Goal: Information Seeking & Learning: Learn about a topic

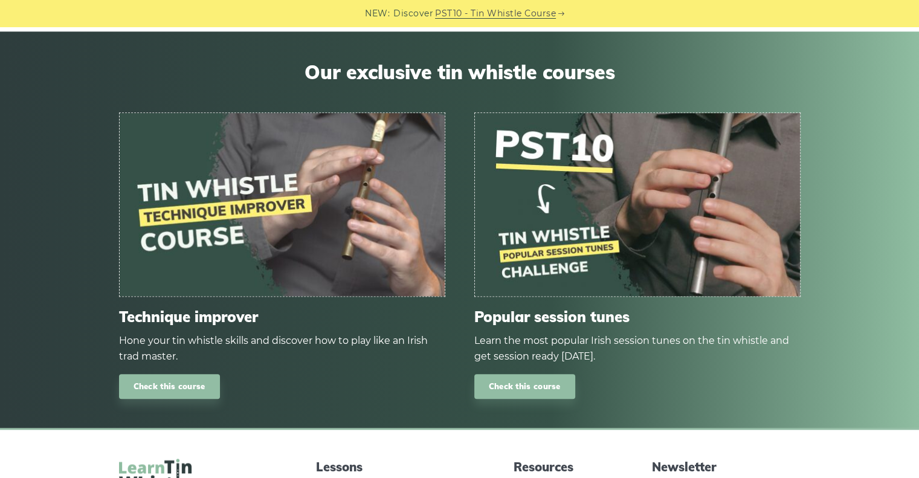
scroll to position [1450, 0]
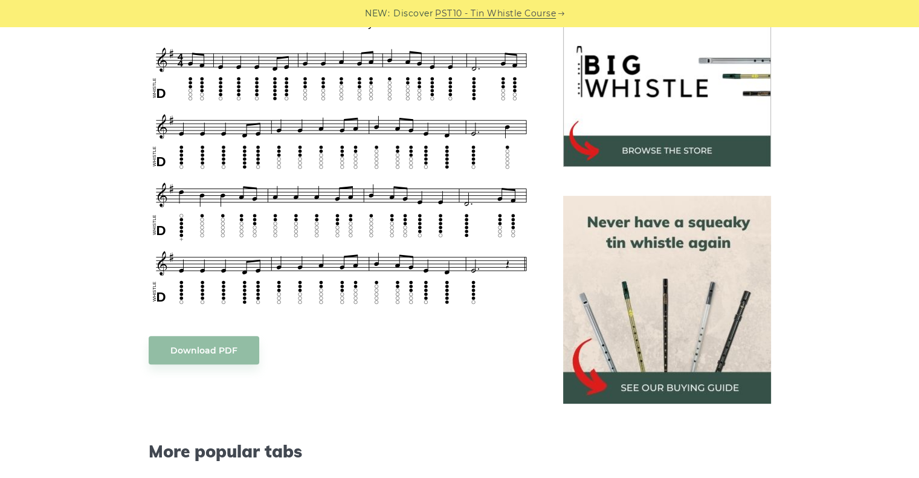
scroll to position [604, 0]
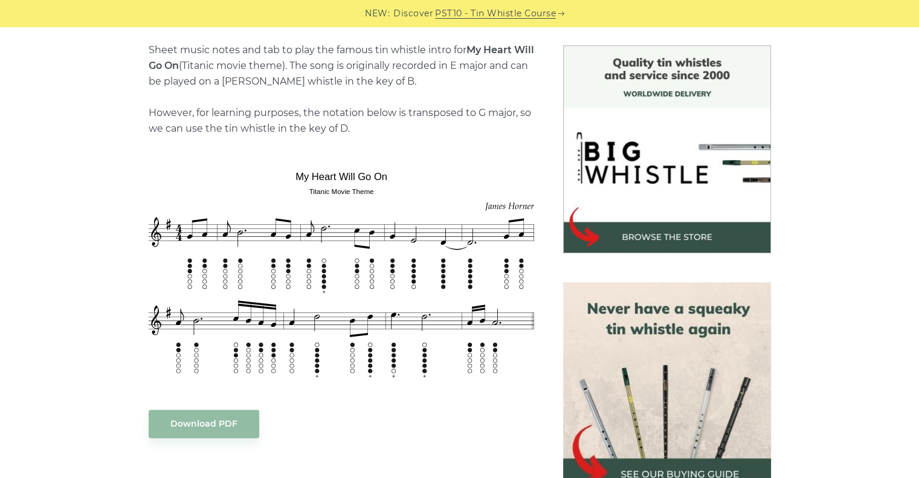
scroll to position [302, 0]
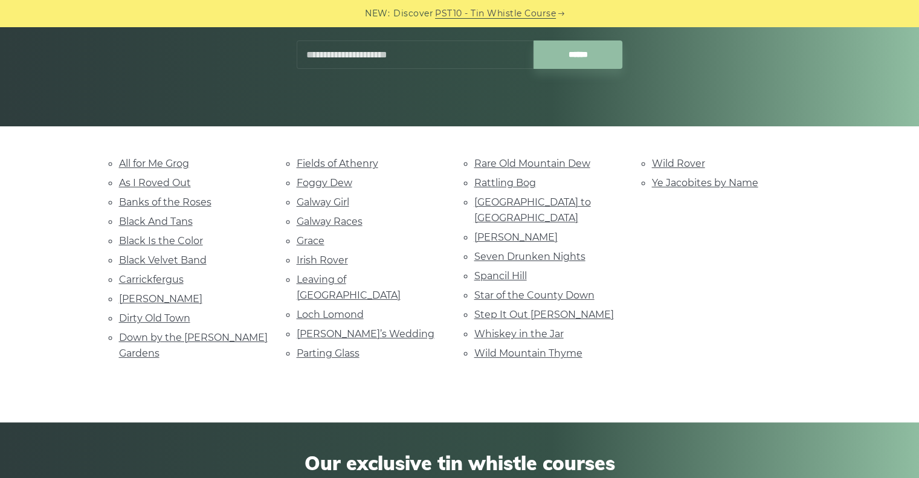
scroll to position [181, 0]
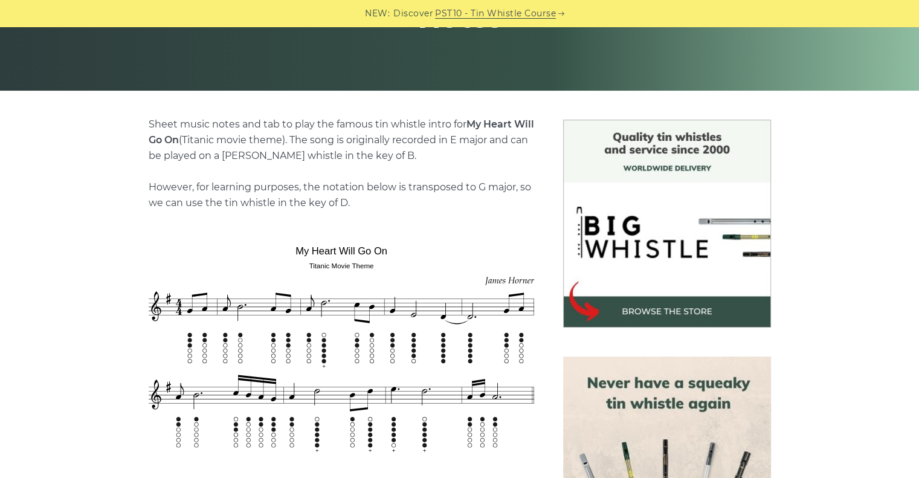
scroll to position [363, 0]
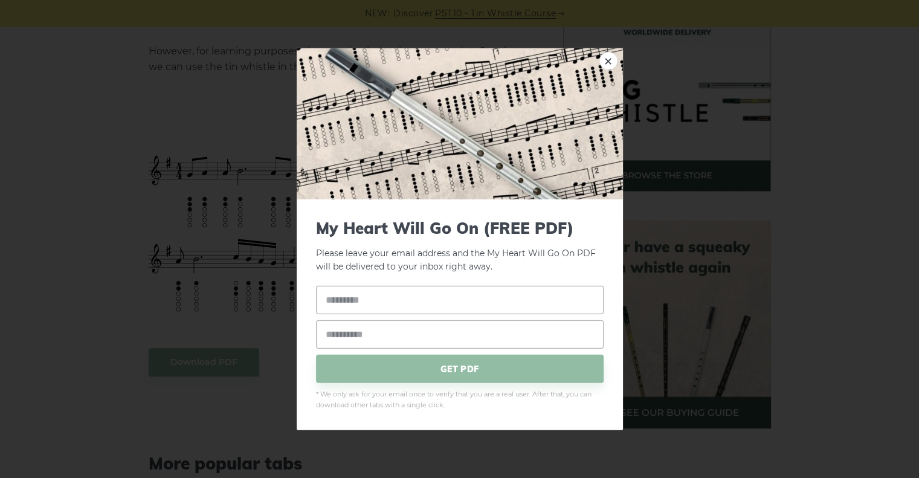
click at [610, 64] on link "×" at bounding box center [608, 60] width 18 height 18
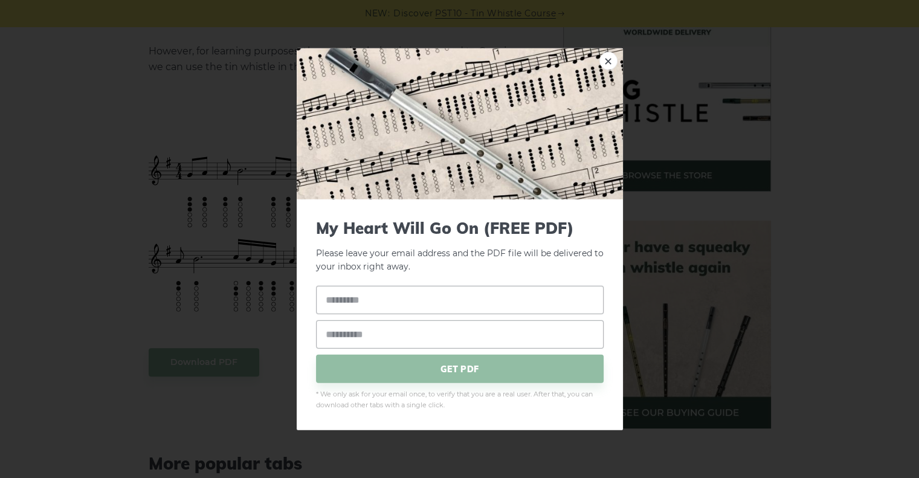
click at [609, 59] on link "×" at bounding box center [608, 60] width 18 height 18
